Goal: Information Seeking & Learning: Learn about a topic

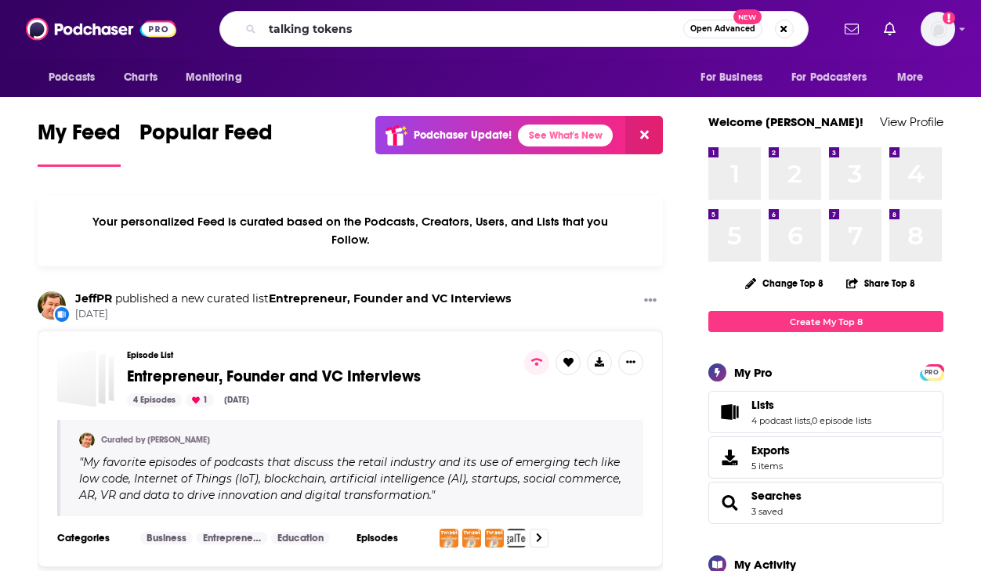
type input "talking tokens"
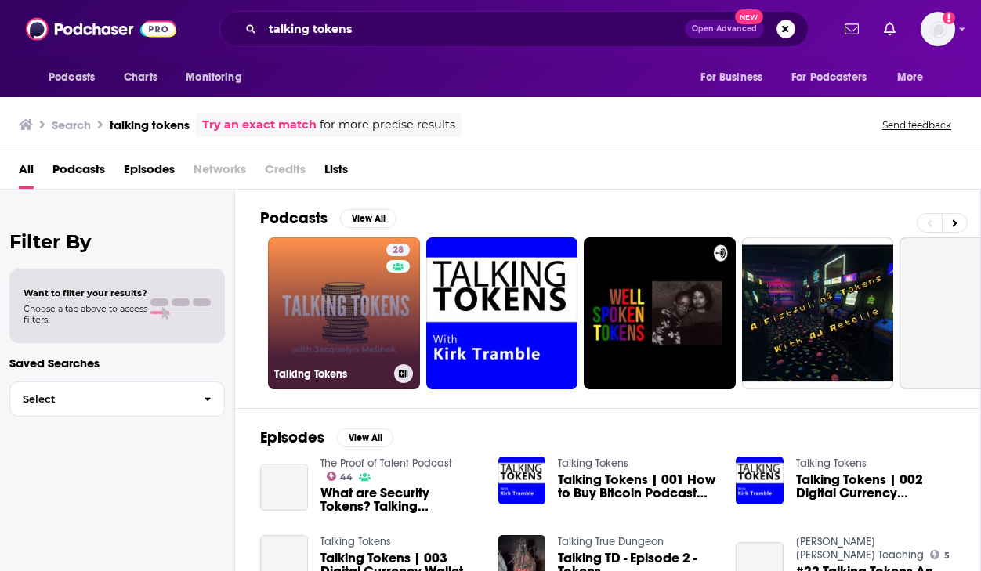
click at [350, 340] on link "28 Talking Tokens" at bounding box center [344, 313] width 152 height 152
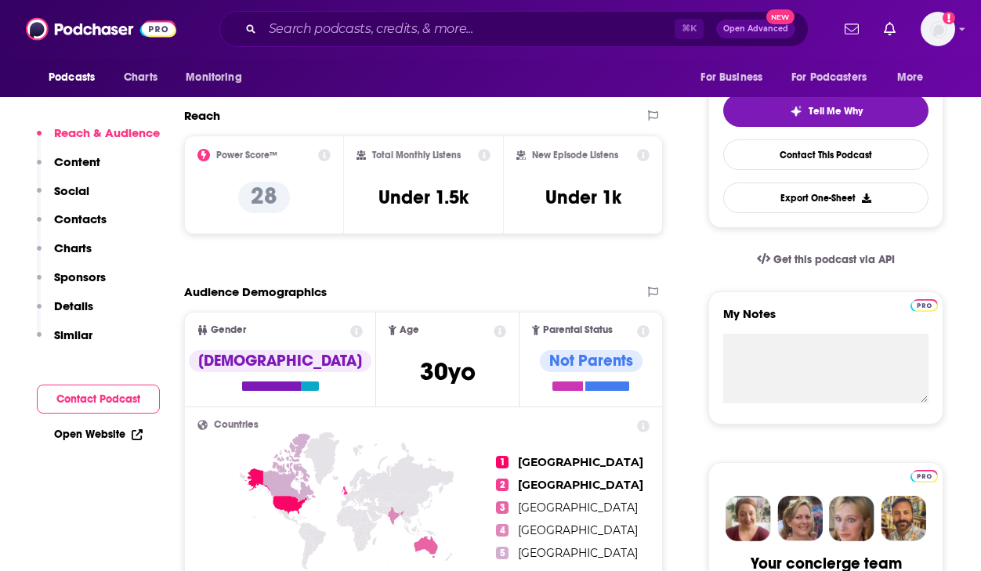
scroll to position [343, 0]
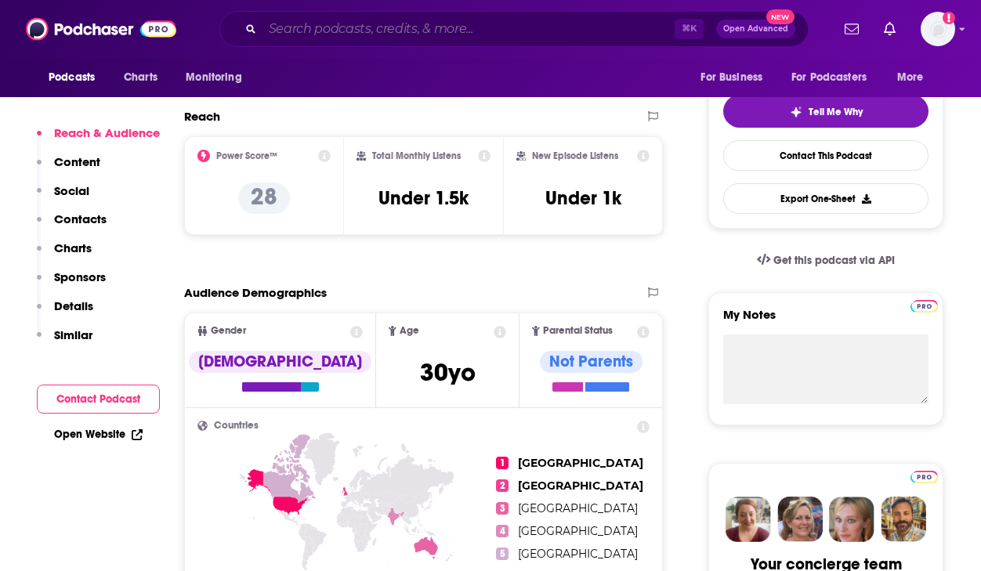
click at [339, 22] on input "Search podcasts, credits, & more..." at bounding box center [468, 28] width 412 height 25
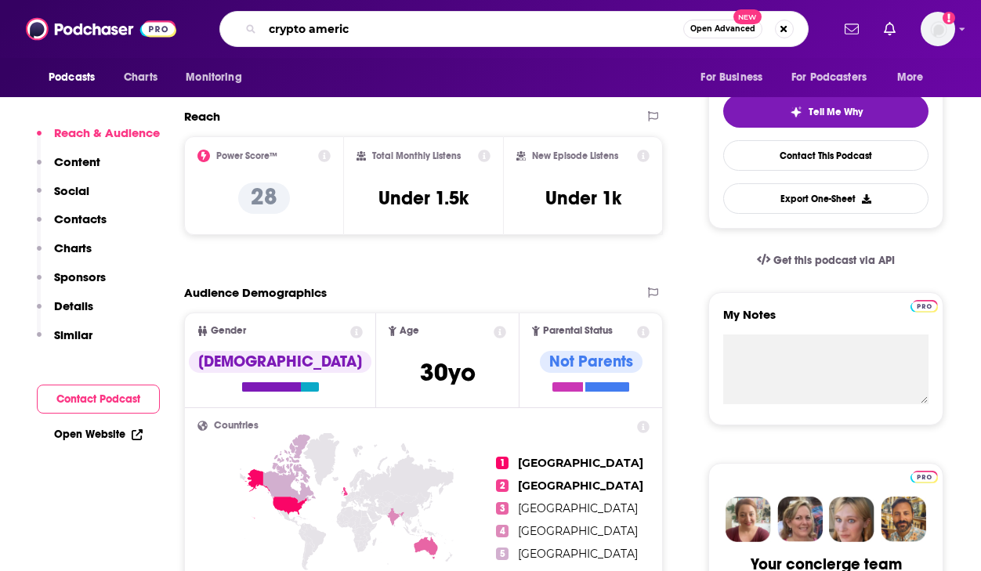
type input "crypto america"
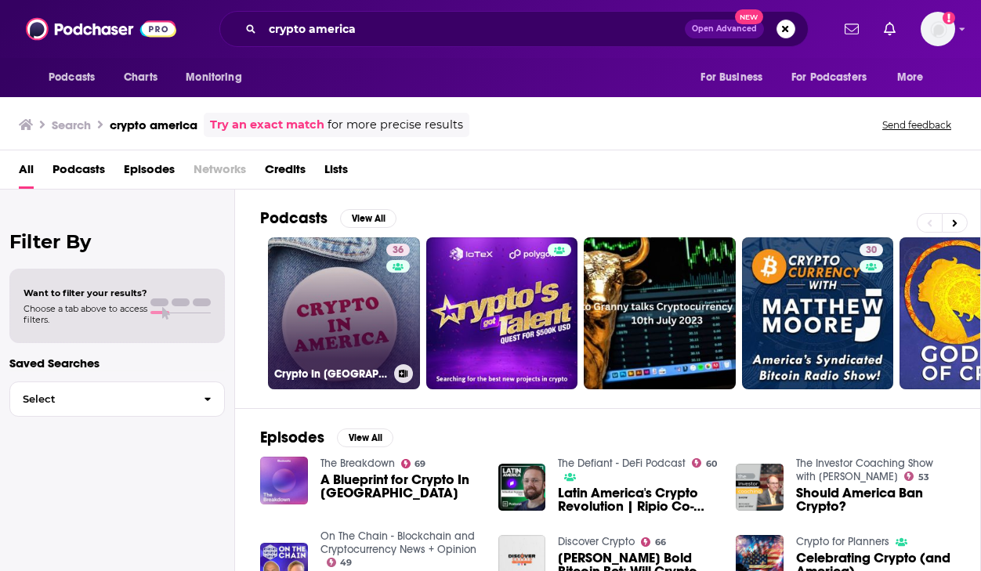
click at [334, 328] on link "36 Crypto In [GEOGRAPHIC_DATA]" at bounding box center [344, 313] width 152 height 152
